Goal: Task Accomplishment & Management: Use online tool/utility

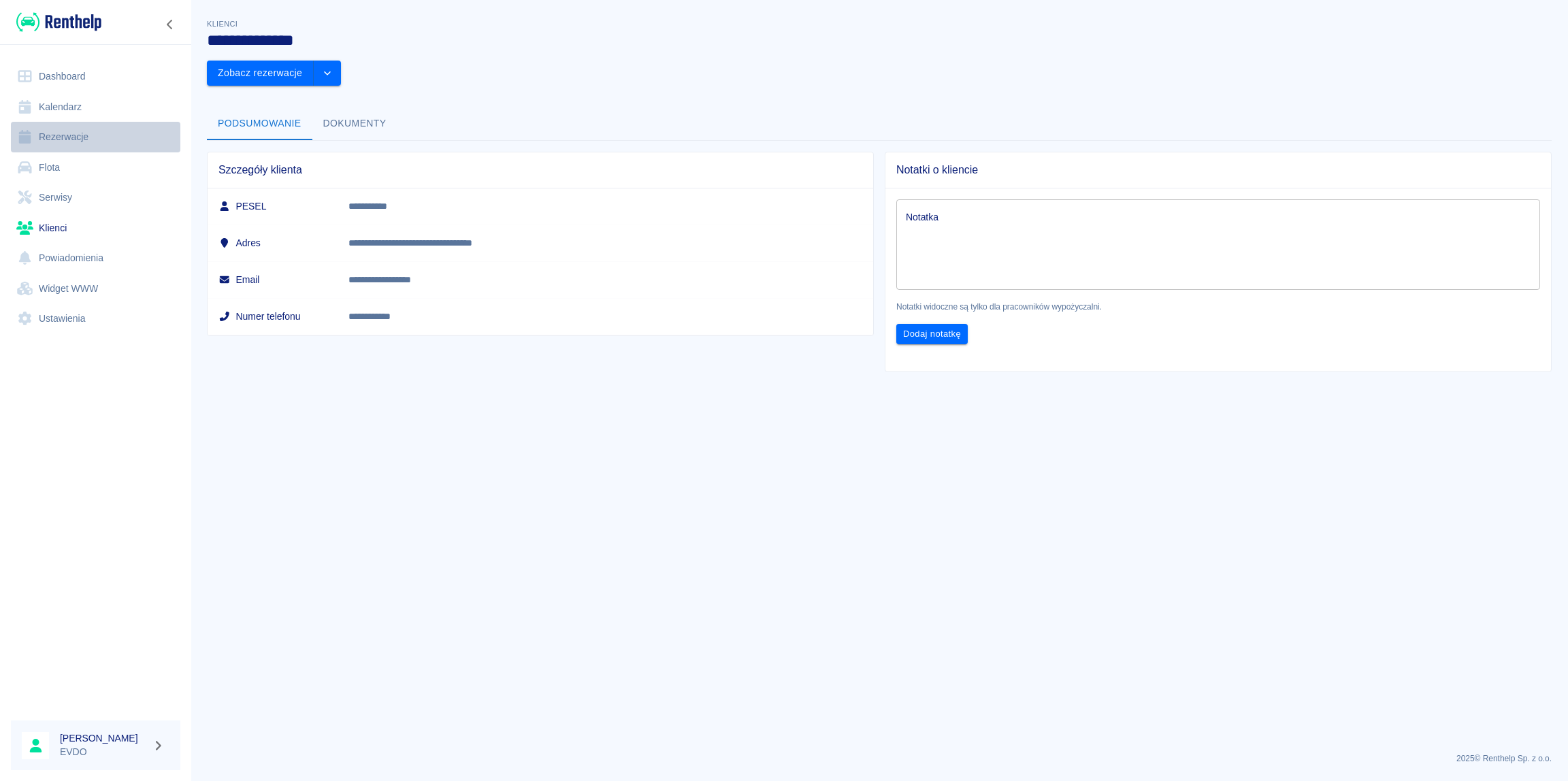
click at [60, 136] on link "Rezerwacje" at bounding box center [95, 137] width 169 height 31
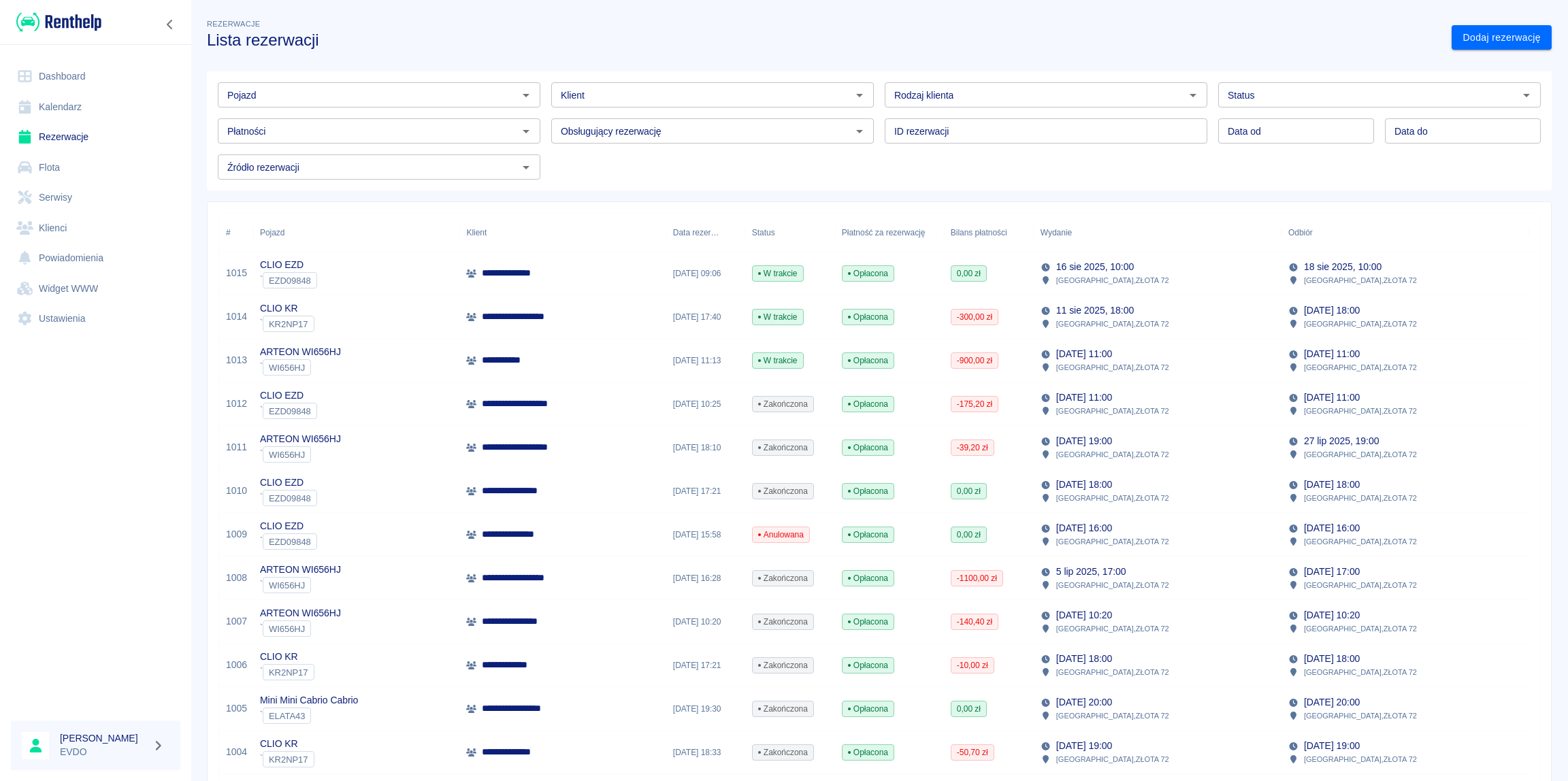
click at [335, 263] on div "CLIO EZD ` EZD09848" at bounding box center [356, 273] width 206 height 43
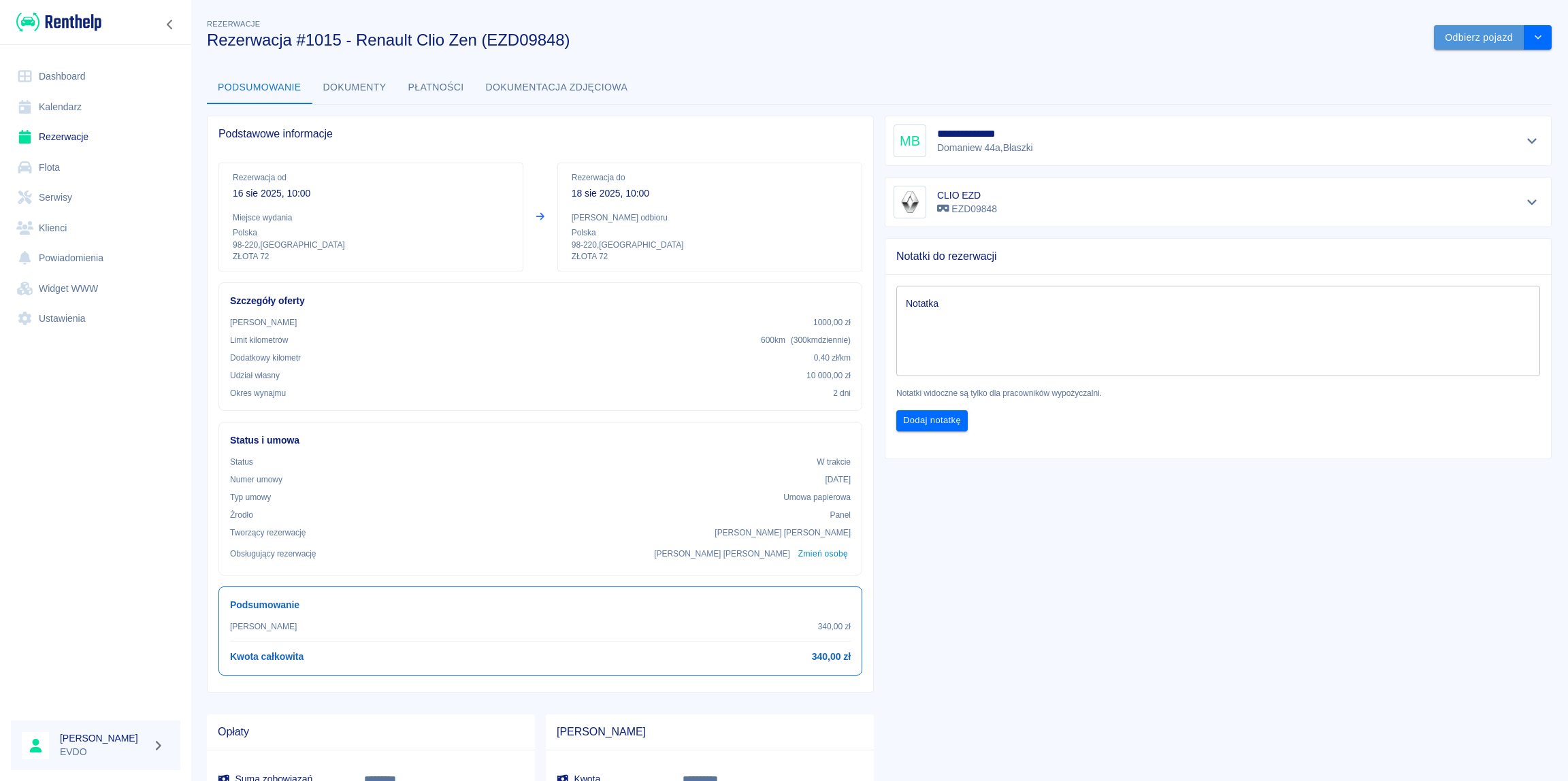
click at [1489, 43] on button "Odbierz pojazd" at bounding box center [1478, 37] width 90 height 25
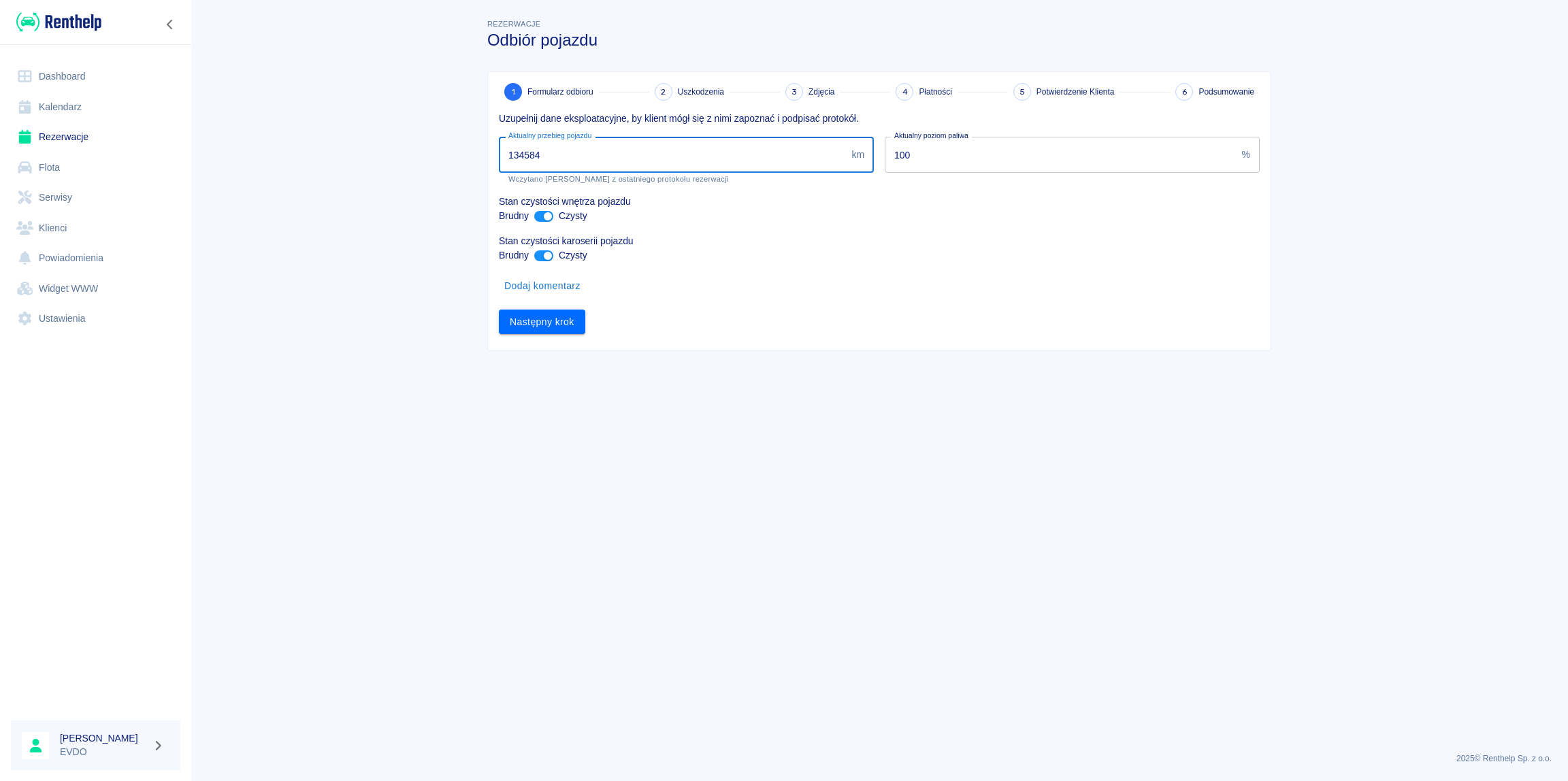
drag, startPoint x: 585, startPoint y: 151, endPoint x: 520, endPoint y: 162, distance: 65.9
click at [520, 162] on input "134584" at bounding box center [672, 154] width 347 height 36
type input "135211"
click at [803, 435] on main "Rezerwacje Odbiór pojazdu 1 Formularz odbioru 2 Uszkodzenia 3 Zdjęcia 4 Płatnoś…" at bounding box center [879, 378] width 1377 height 725
click at [538, 320] on button "Następny krok" at bounding box center [542, 322] width 87 height 25
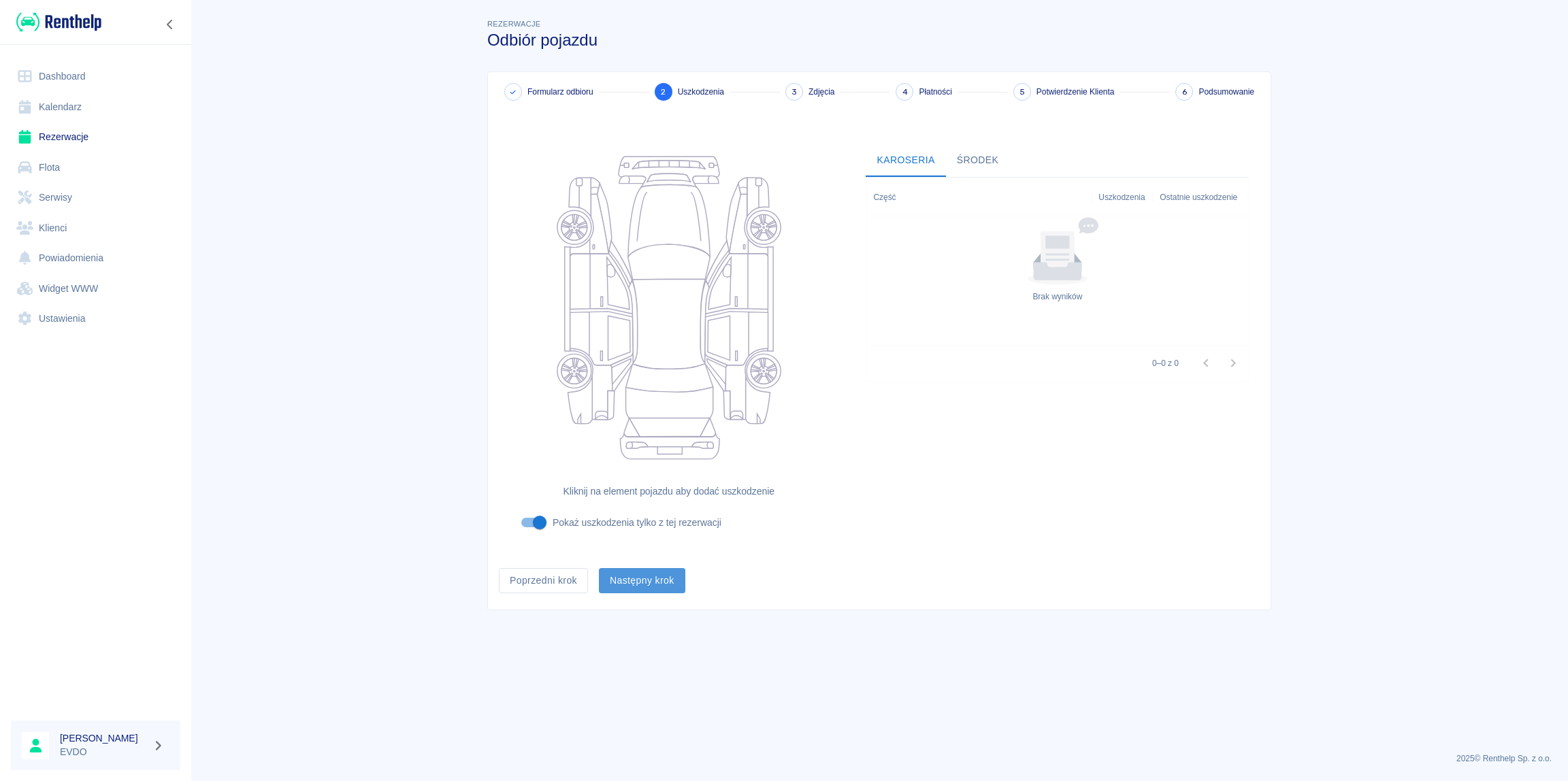
click at [646, 585] on button "Następny krok" at bounding box center [642, 580] width 87 height 25
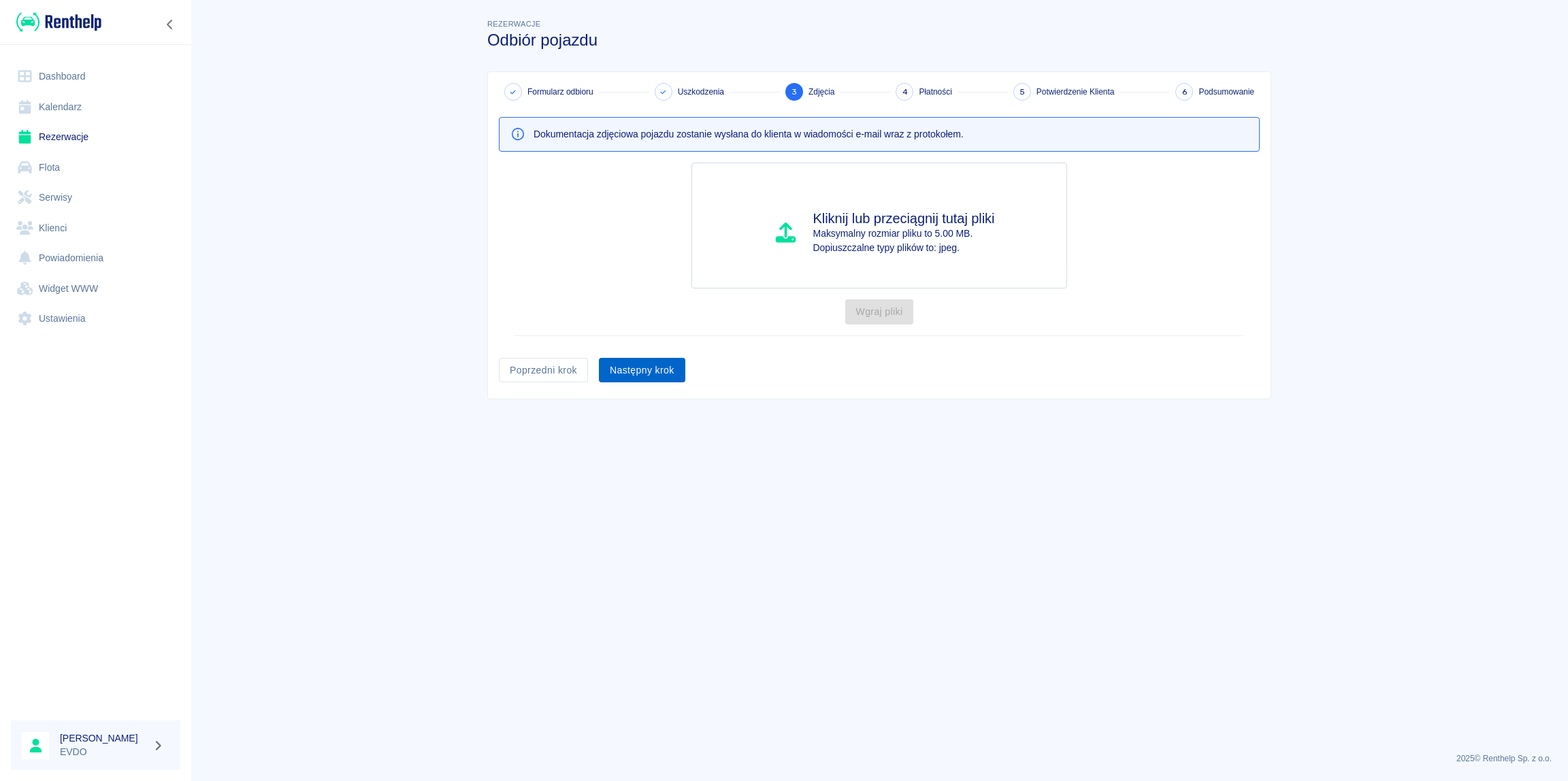
click at [642, 370] on button "Następny krok" at bounding box center [642, 370] width 87 height 25
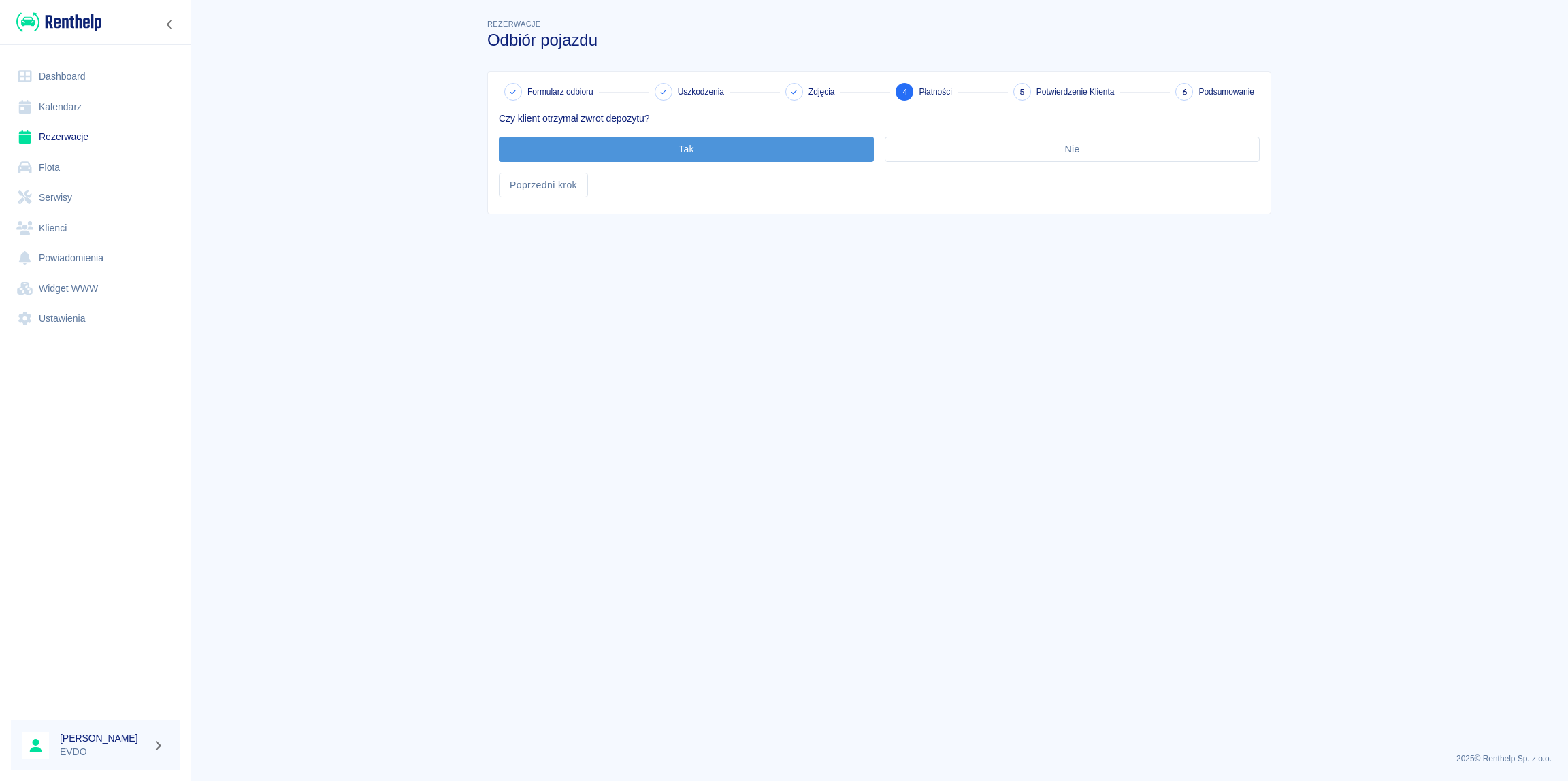
click at [670, 147] on button "Tak" at bounding box center [686, 149] width 375 height 25
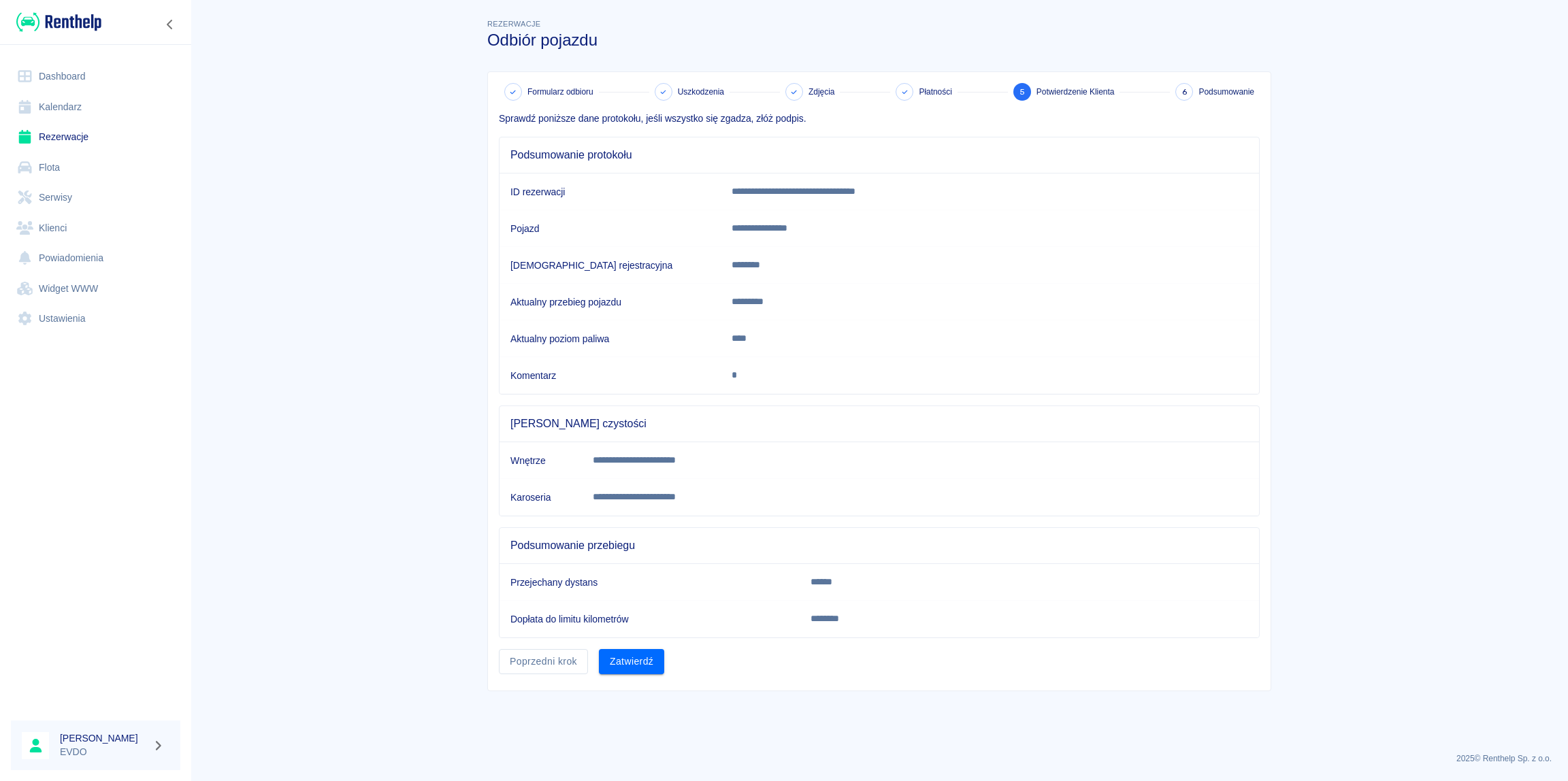
click at [637, 664] on button "Zatwierdź" at bounding box center [631, 661] width 65 height 25
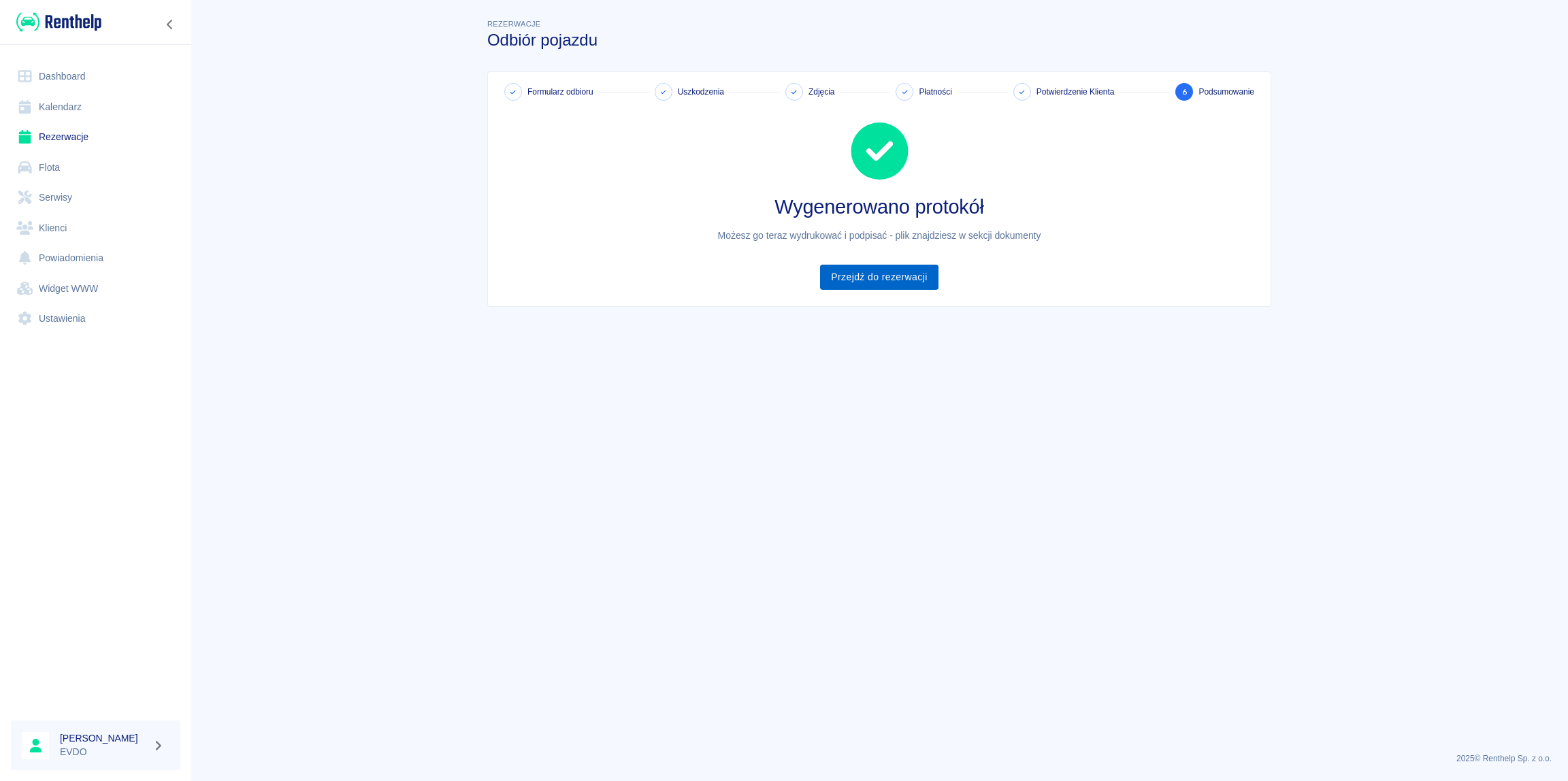
click at [880, 281] on link "Przejdź do rezerwacji" at bounding box center [879, 277] width 117 height 25
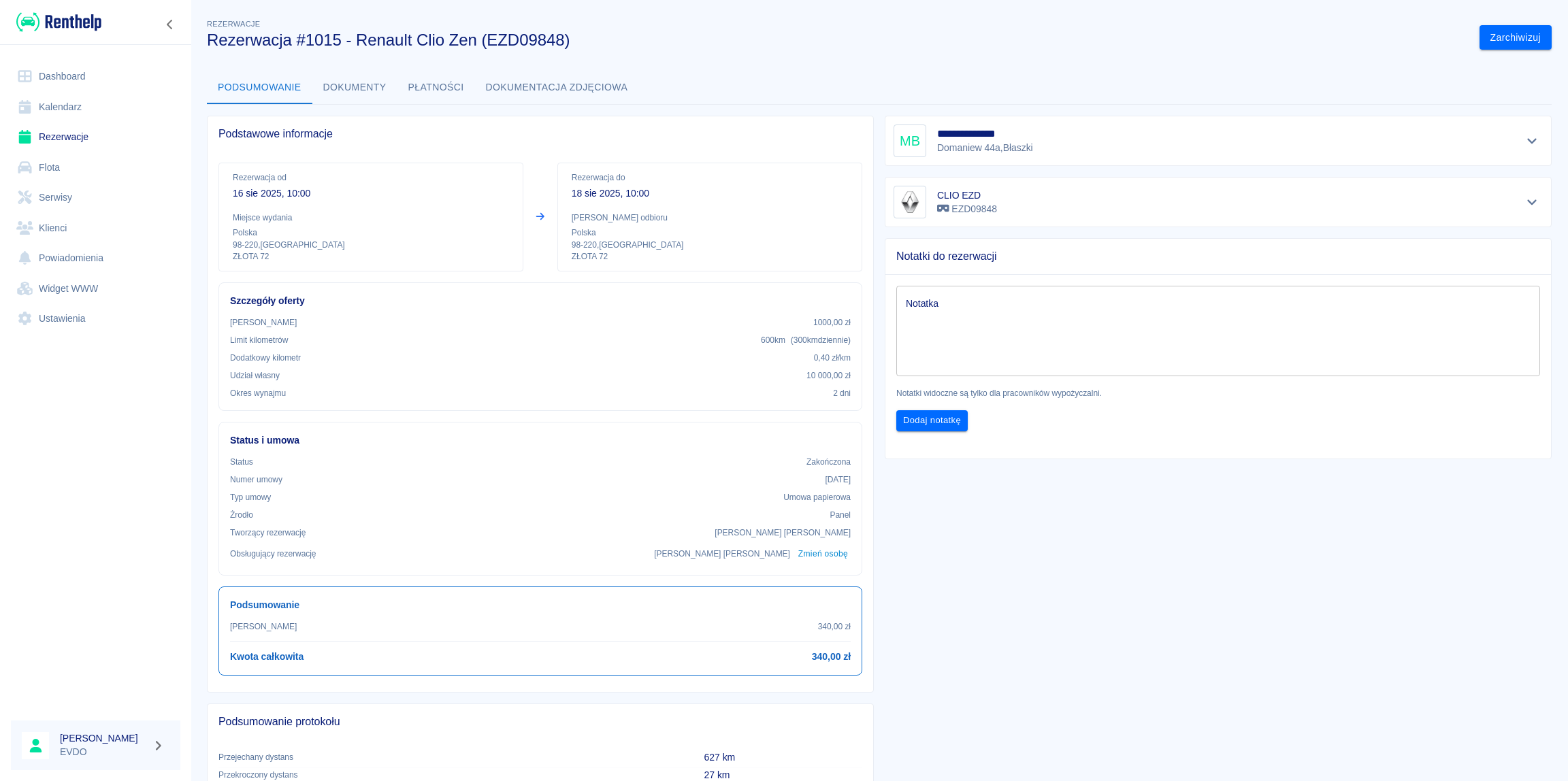
click at [331, 87] on button "Dokumenty" at bounding box center [355, 87] width 85 height 33
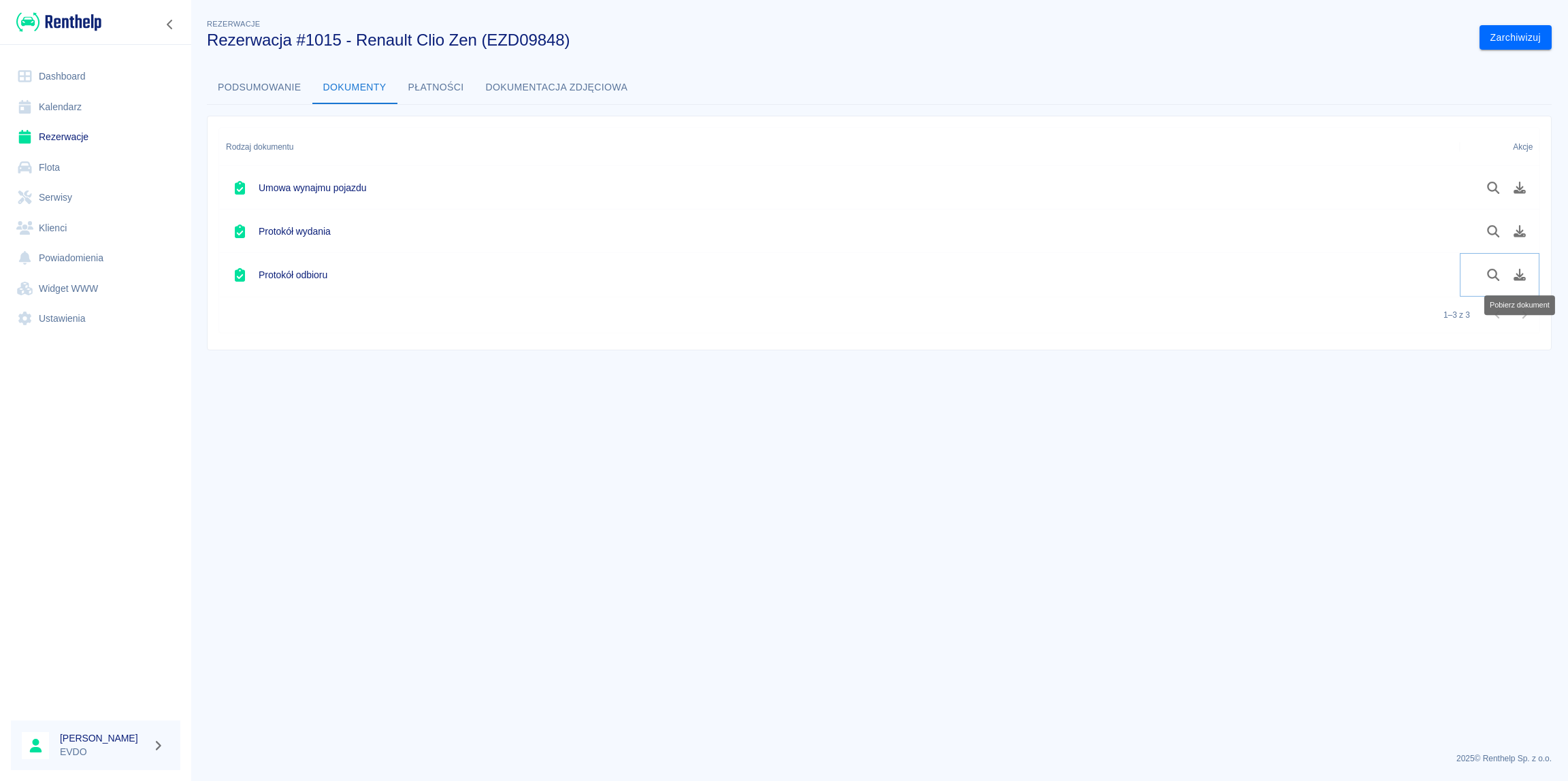
click at [1522, 277] on icon "Pobierz dokument" at bounding box center [1520, 274] width 15 height 12
